Goal: Navigation & Orientation: Find specific page/section

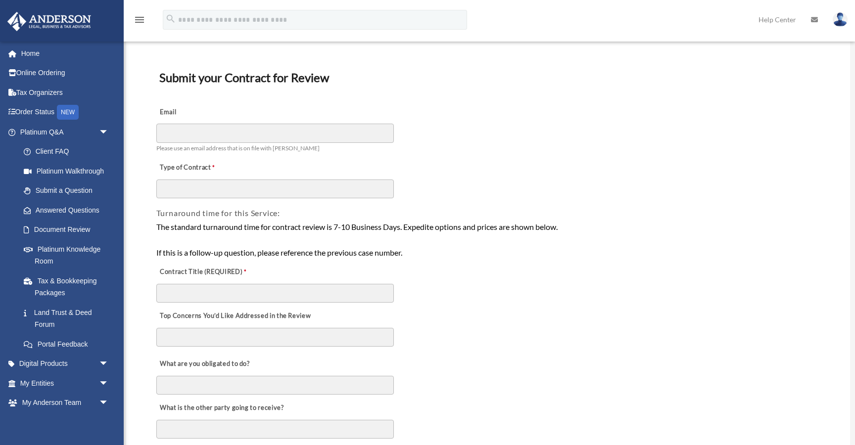
scroll to position [52, 0]
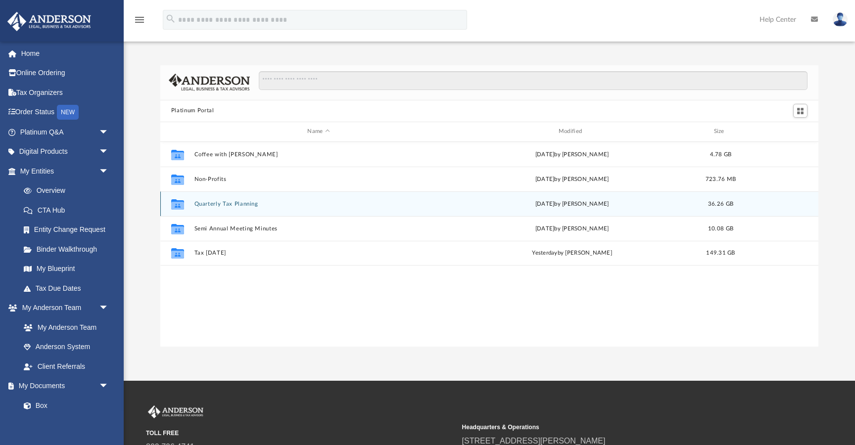
scroll to position [225, 658]
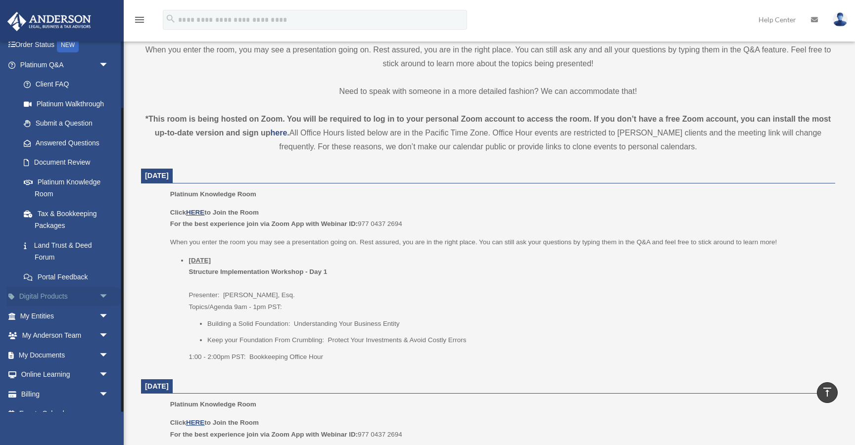
scroll to position [81, 0]
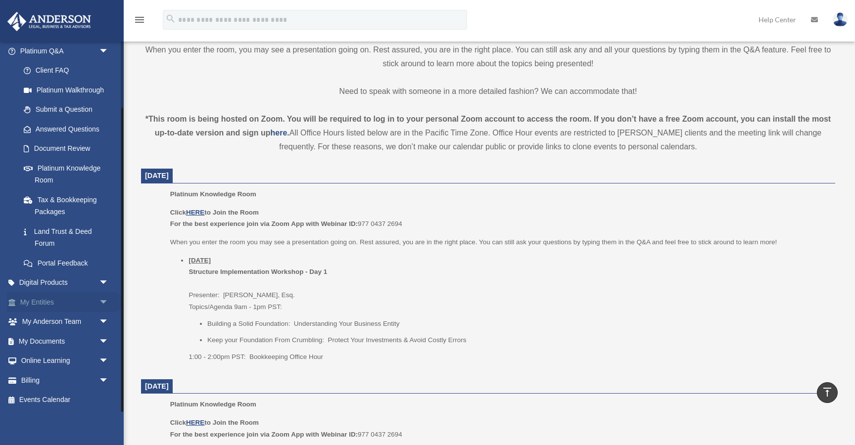
click at [44, 302] on link "My Entities arrow_drop_down" at bounding box center [65, 302] width 117 height 20
click at [106, 302] on span "arrow_drop_down" at bounding box center [109, 302] width 20 height 20
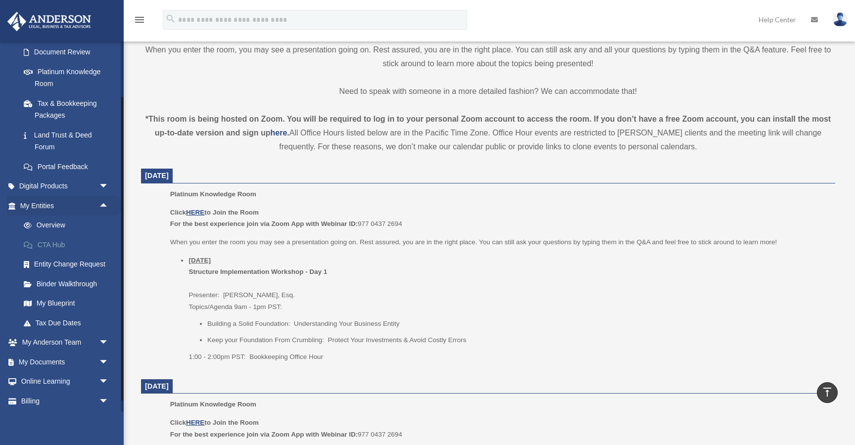
scroll to position [193, 0]
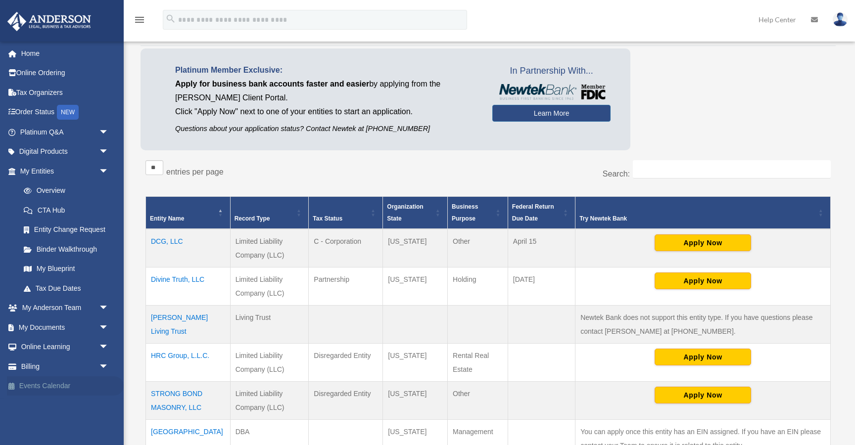
scroll to position [75, 0]
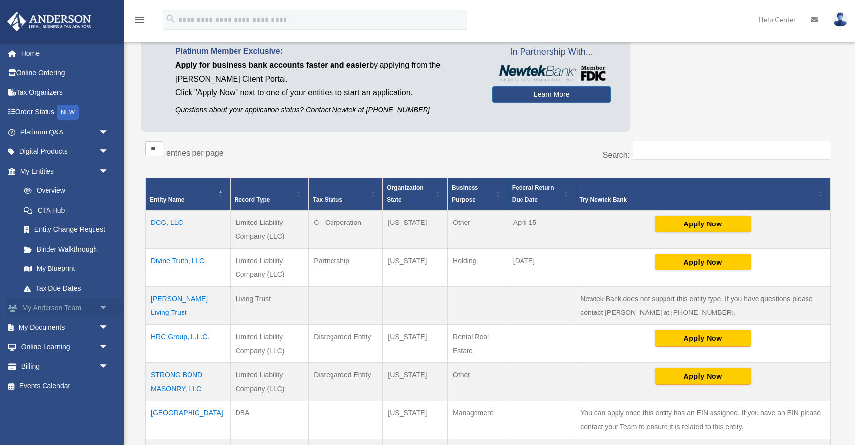
click at [102, 306] on span "arrow_drop_down" at bounding box center [109, 308] width 20 height 20
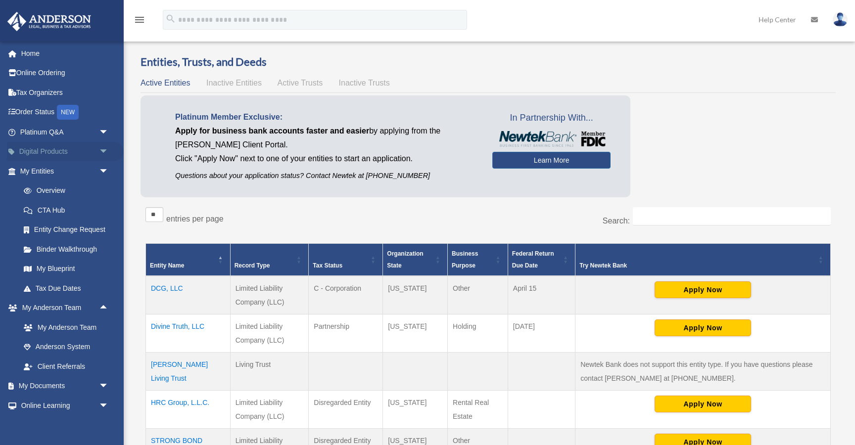
scroll to position [0, 0]
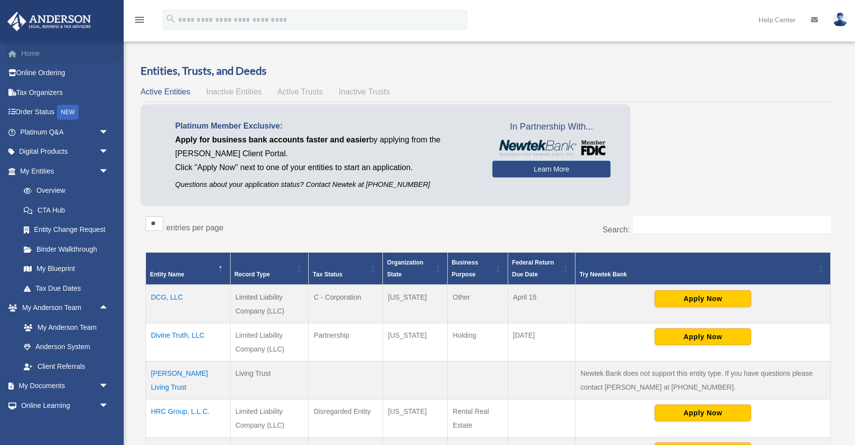
click at [36, 49] on link "Home" at bounding box center [65, 54] width 117 height 20
click at [36, 55] on link "Home" at bounding box center [65, 54] width 117 height 20
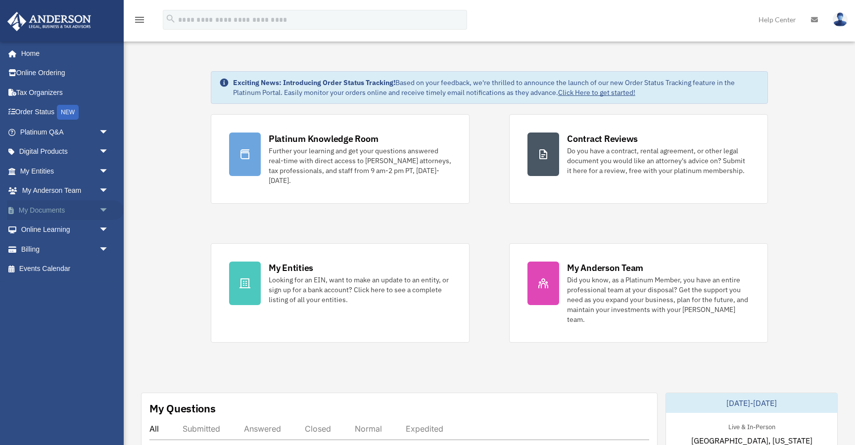
click at [102, 210] on span "arrow_drop_down" at bounding box center [109, 210] width 20 height 20
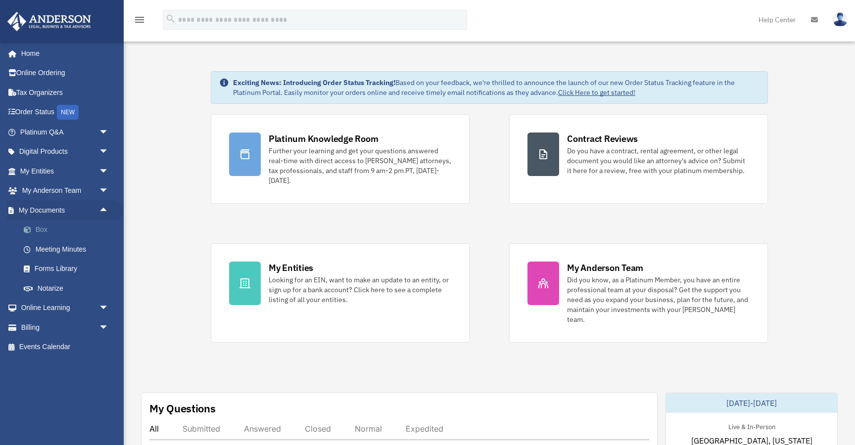
click at [41, 229] on link "Box" at bounding box center [69, 230] width 110 height 20
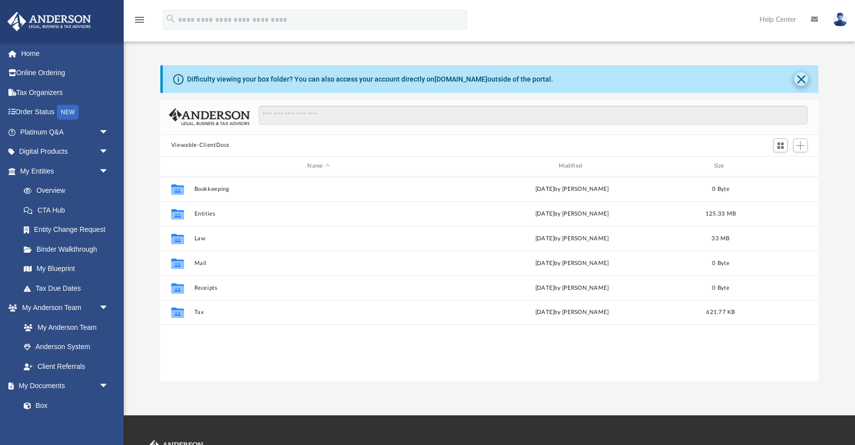
scroll to position [225, 658]
click at [800, 78] on button "Close" at bounding box center [801, 79] width 14 height 14
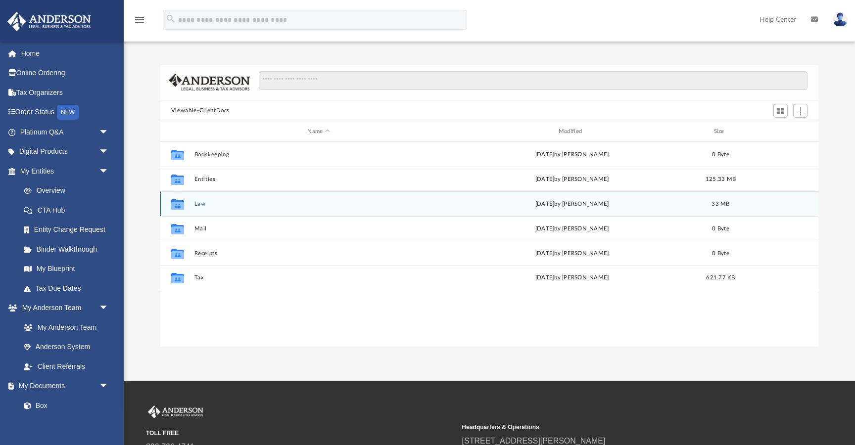
click at [200, 205] on button "Law" at bounding box center [318, 204] width 249 height 6
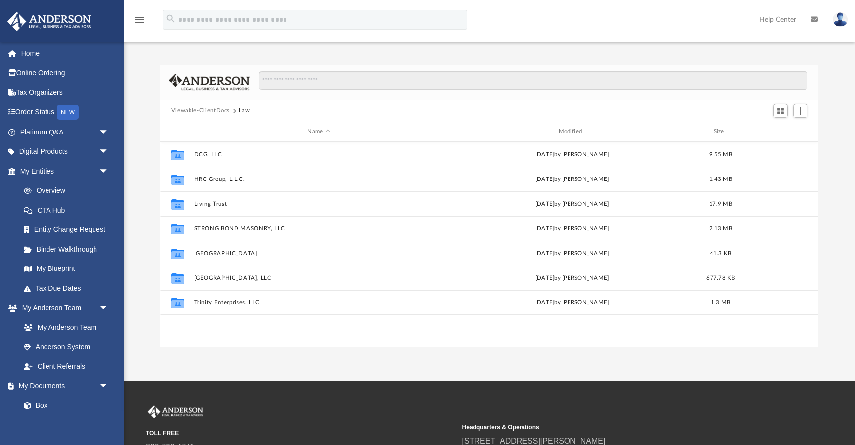
click at [205, 112] on button "Viewable-ClientDocs" at bounding box center [200, 110] width 58 height 9
